Goal: Task Accomplishment & Management: Manage account settings

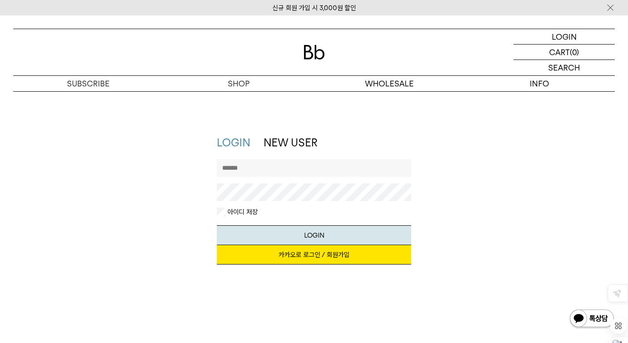
drag, startPoint x: 252, startPoint y: 160, endPoint x: 249, endPoint y: 169, distance: 9.3
click at [252, 160] on input "text" at bounding box center [314, 168] width 195 height 18
click at [249, 169] on input "text" at bounding box center [314, 168] width 195 height 18
type input "**********"
click at [482, 146] on div "**********" at bounding box center [314, 204] width 610 height 138
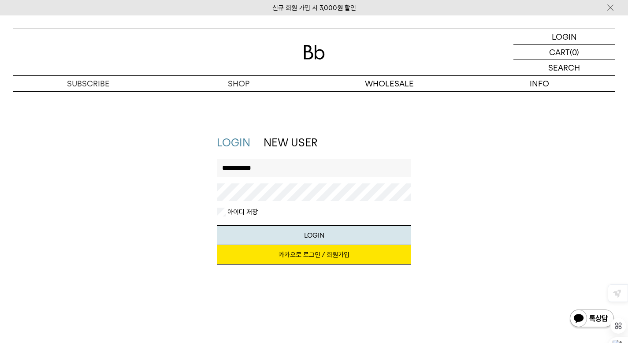
click at [331, 249] on link "카카오로 로그인 / 회원가입" at bounding box center [314, 254] width 195 height 19
click at [324, 255] on link "카카오로 로그인 / 회원가입" at bounding box center [314, 254] width 195 height 19
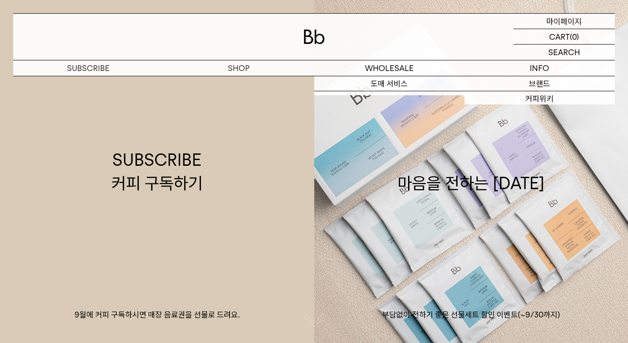
click at [561, 19] on p "마이페이지" at bounding box center [563, 21] width 35 height 15
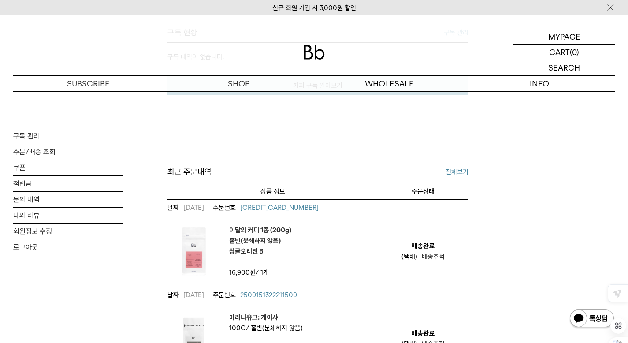
scroll to position [308, 0]
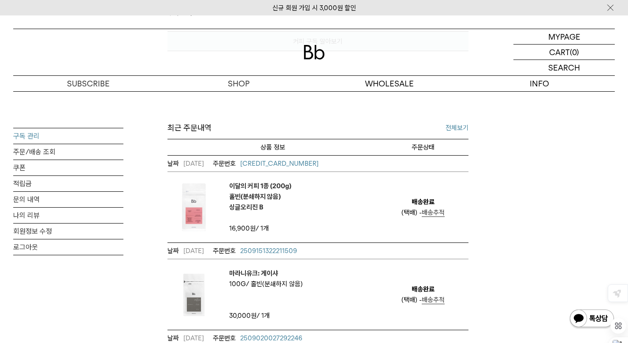
click at [27, 132] on link "구독 관리" at bounding box center [68, 135] width 110 height 15
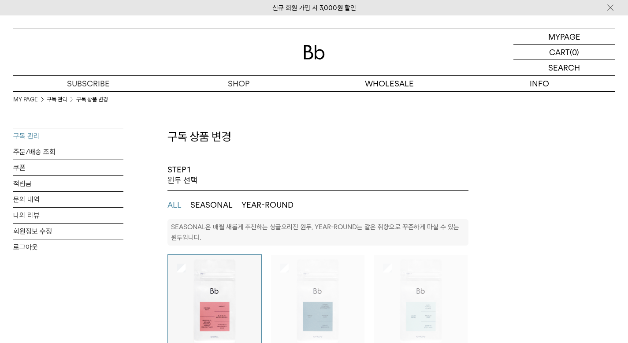
select select "**"
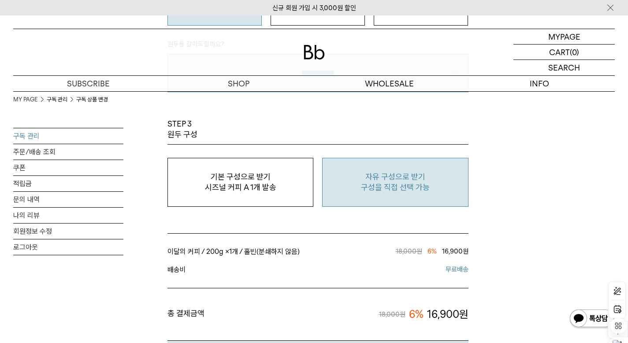
scroll to position [749, 0]
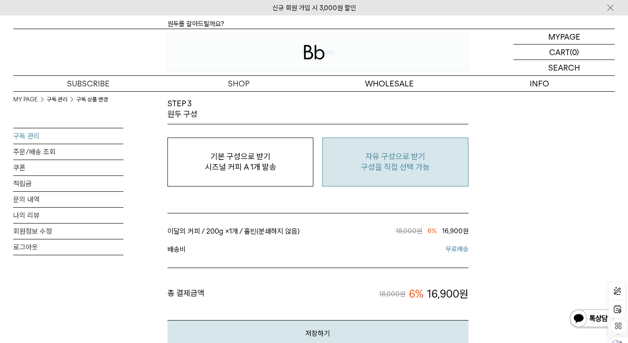
click at [385, 157] on p "자유 구성으로 받기" at bounding box center [395, 156] width 136 height 11
type input "*"
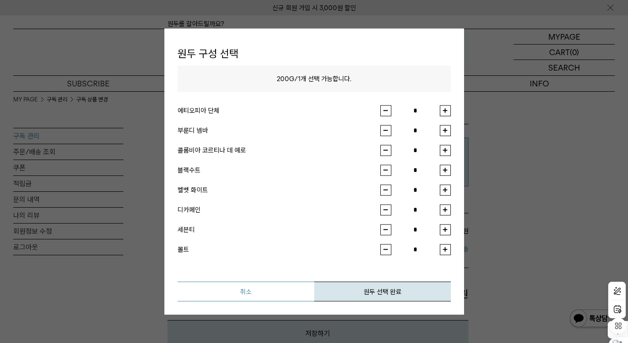
click at [262, 290] on button "취소" at bounding box center [246, 291] width 137 height 20
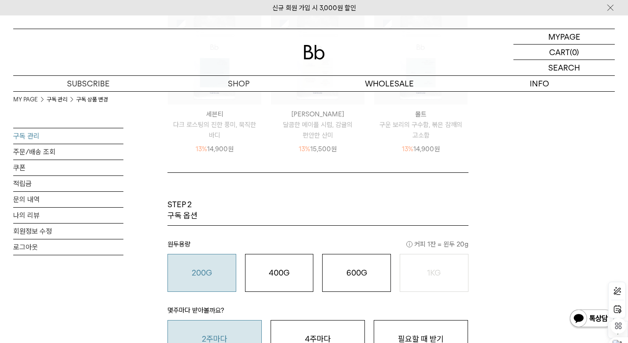
scroll to position [0, 0]
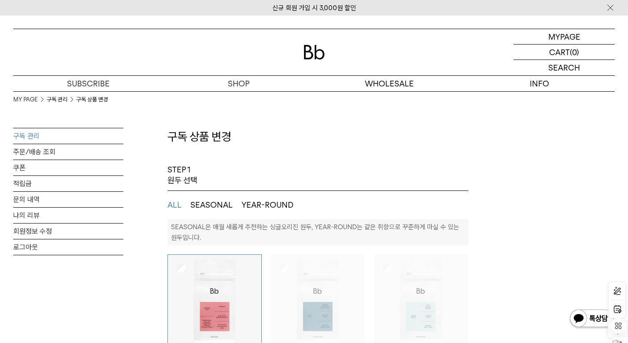
click at [316, 53] on img at bounding box center [314, 52] width 21 height 15
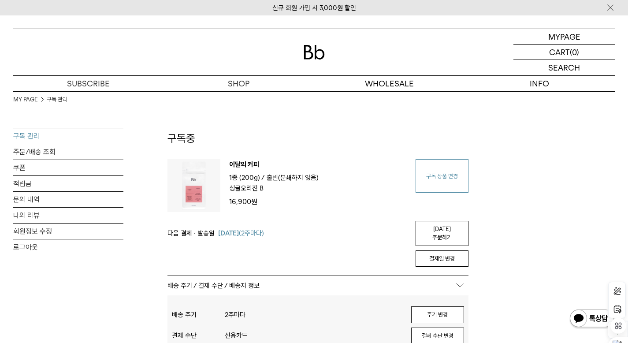
click at [443, 180] on link "구독 상품 변경" at bounding box center [441, 175] width 53 height 33
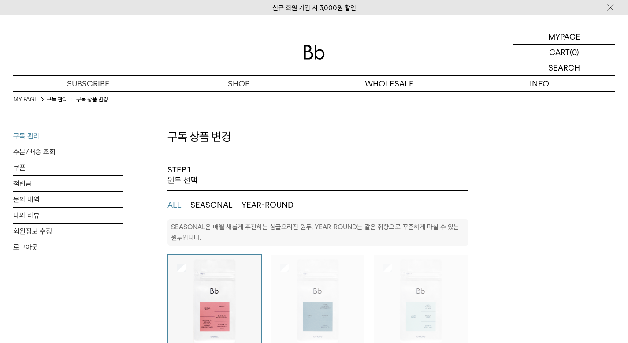
select select "**"
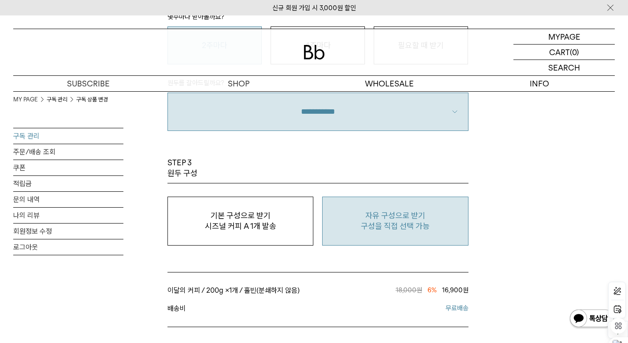
scroll to position [705, 0]
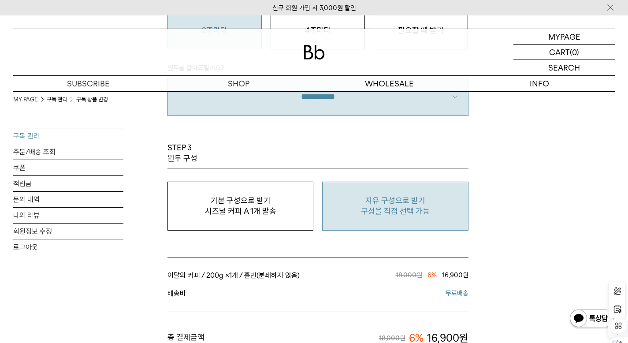
click at [385, 204] on p "자유 구성으로 받기" at bounding box center [395, 200] width 136 height 11
type input "*"
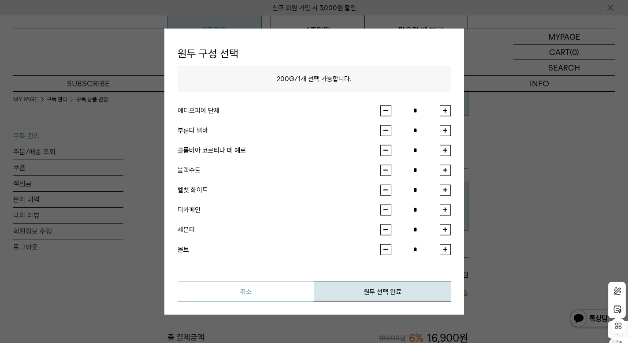
click at [248, 284] on button "취소" at bounding box center [246, 291] width 137 height 20
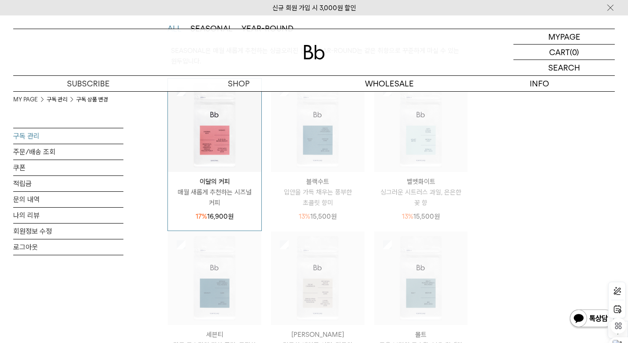
scroll to position [0, 0]
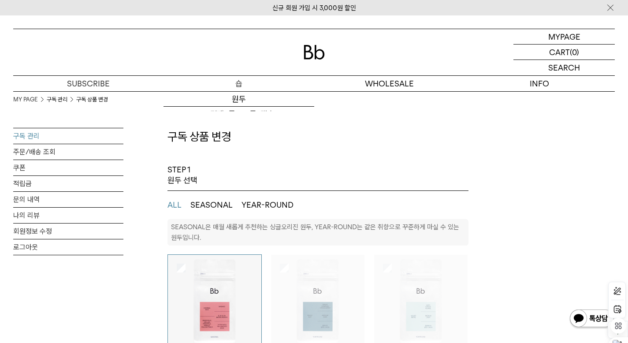
click at [233, 84] on p "숍" at bounding box center [238, 83] width 150 height 15
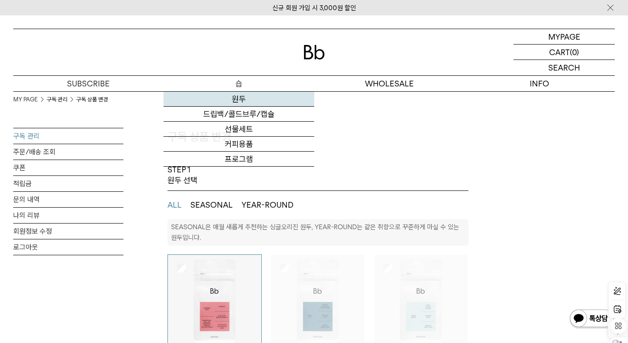
click at [238, 100] on link "원두" at bounding box center [238, 99] width 150 height 15
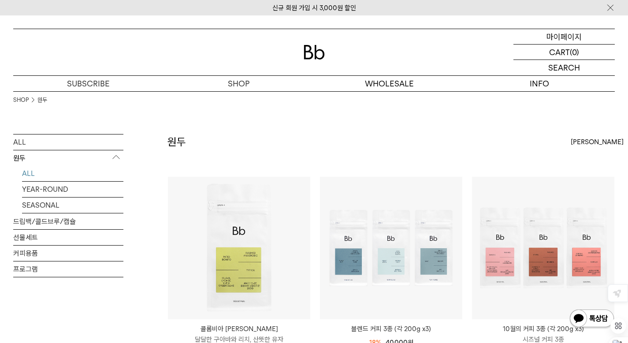
click at [549, 33] on p "마이페이지" at bounding box center [563, 36] width 35 height 15
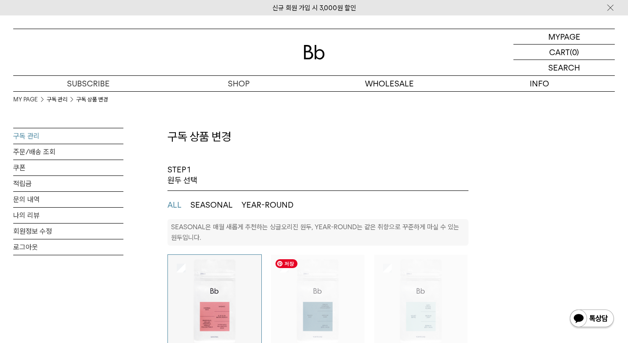
select select "**"
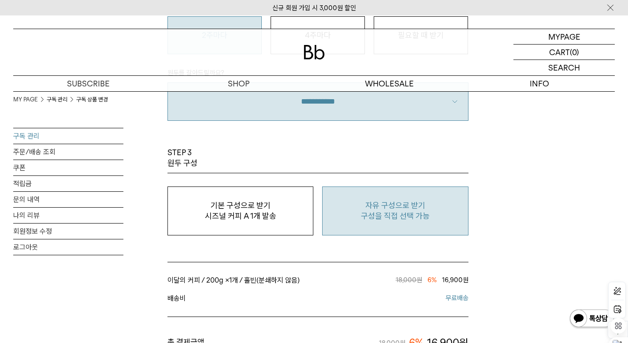
scroll to position [705, 0]
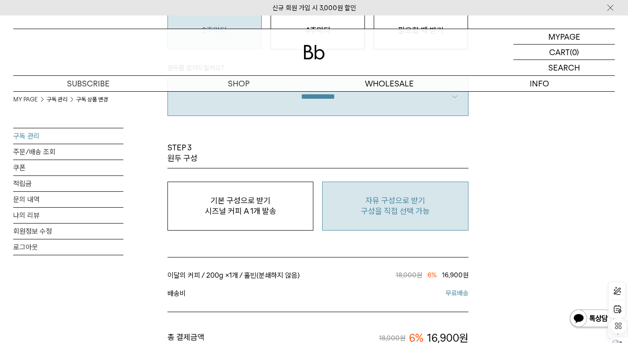
click at [333, 216] on p "구성을 직접 선택 가능" at bounding box center [395, 211] width 136 height 11
type input "*"
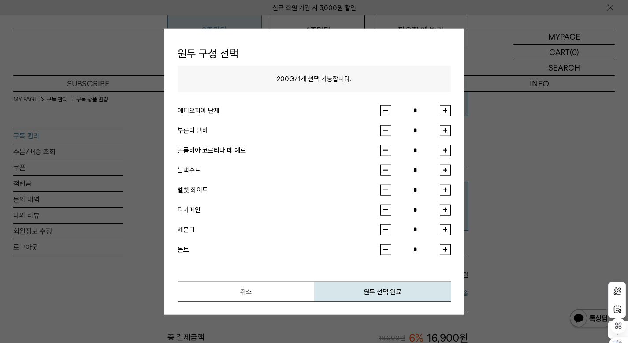
click at [448, 148] on button "button" at bounding box center [445, 149] width 11 height 11
type input "*"
click at [375, 290] on button "원두 선택 완료" at bounding box center [382, 291] width 137 height 20
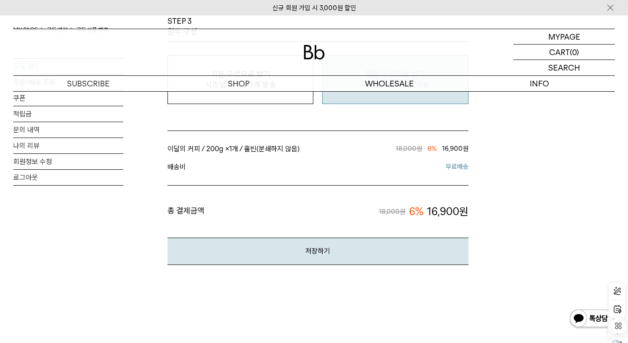
scroll to position [837, 0]
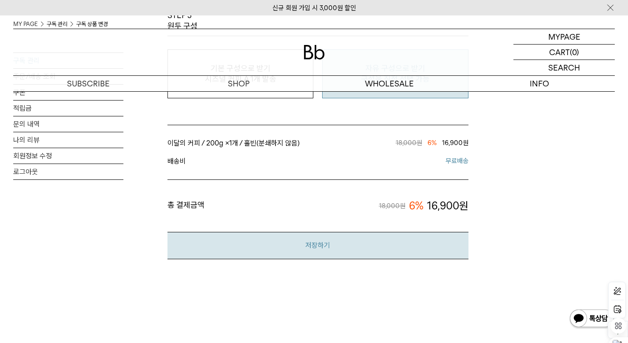
click at [324, 244] on button "저장하기" at bounding box center [317, 245] width 301 height 27
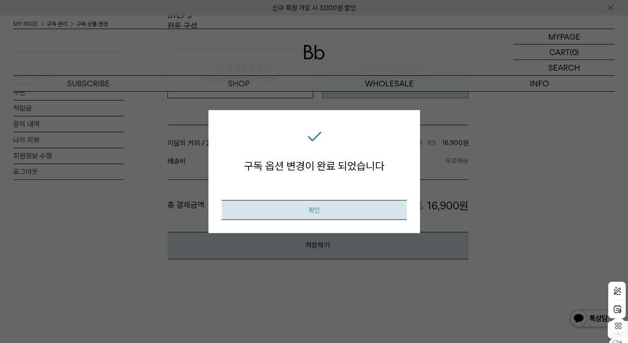
click at [321, 208] on button "확인" at bounding box center [314, 210] width 185 height 20
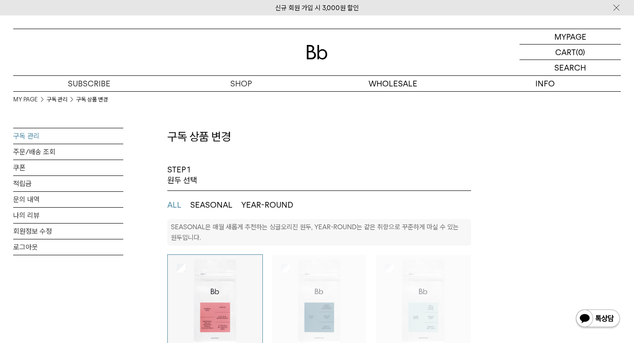
select select "**"
